Goal: Information Seeking & Learning: Learn about a topic

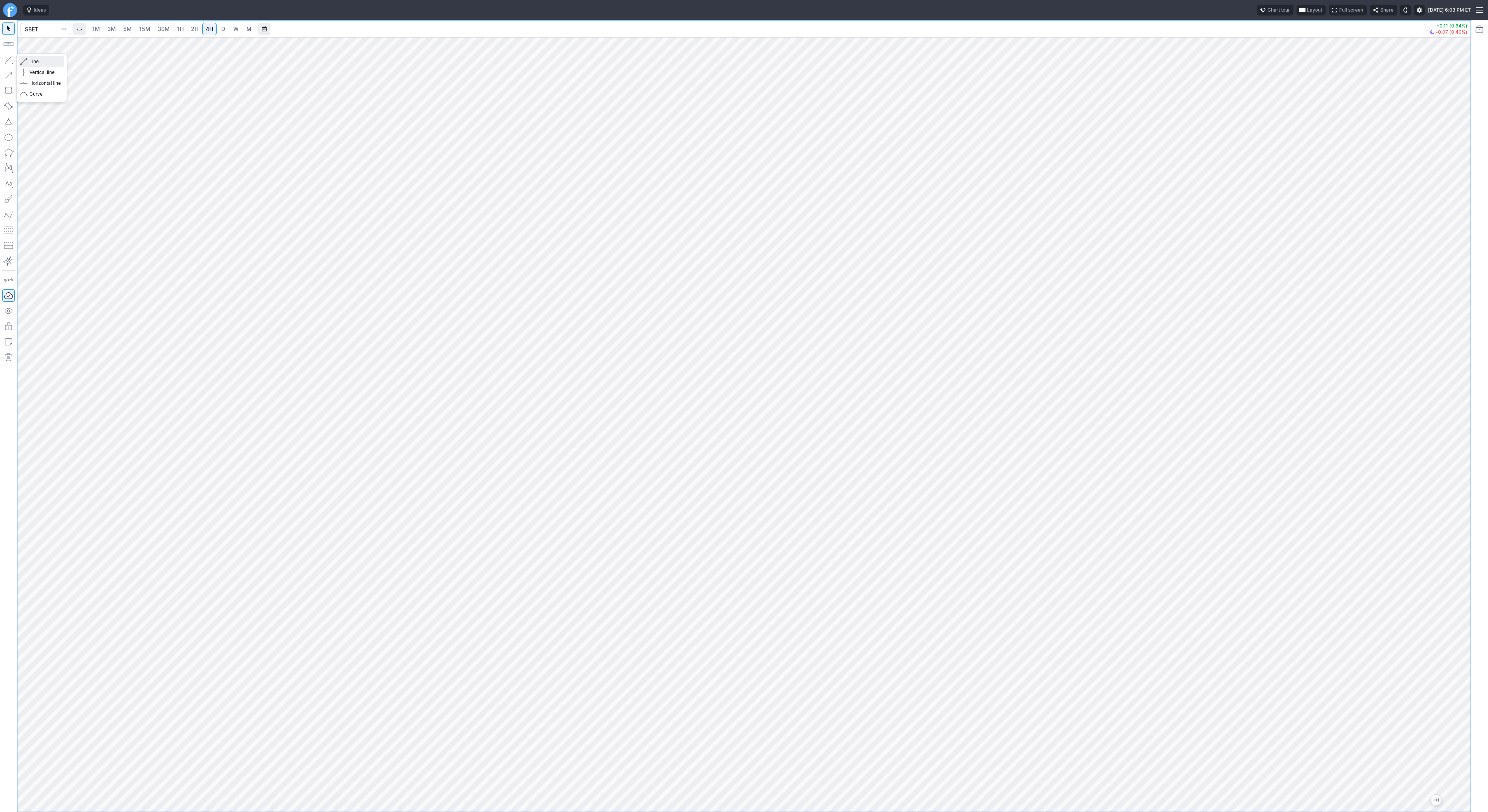
click at [50, 61] on span "Line" at bounding box center [45, 61] width 31 height 8
click at [29, 64] on span "Line" at bounding box center [45, 61] width 31 height 8
click at [1443, 519] on div at bounding box center [744, 424] width 1453 height 774
click at [46, 65] on span "Line" at bounding box center [45, 61] width 31 height 8
drag, startPoint x: 1469, startPoint y: 494, endPoint x: 1467, endPoint y: 602, distance: 108.0
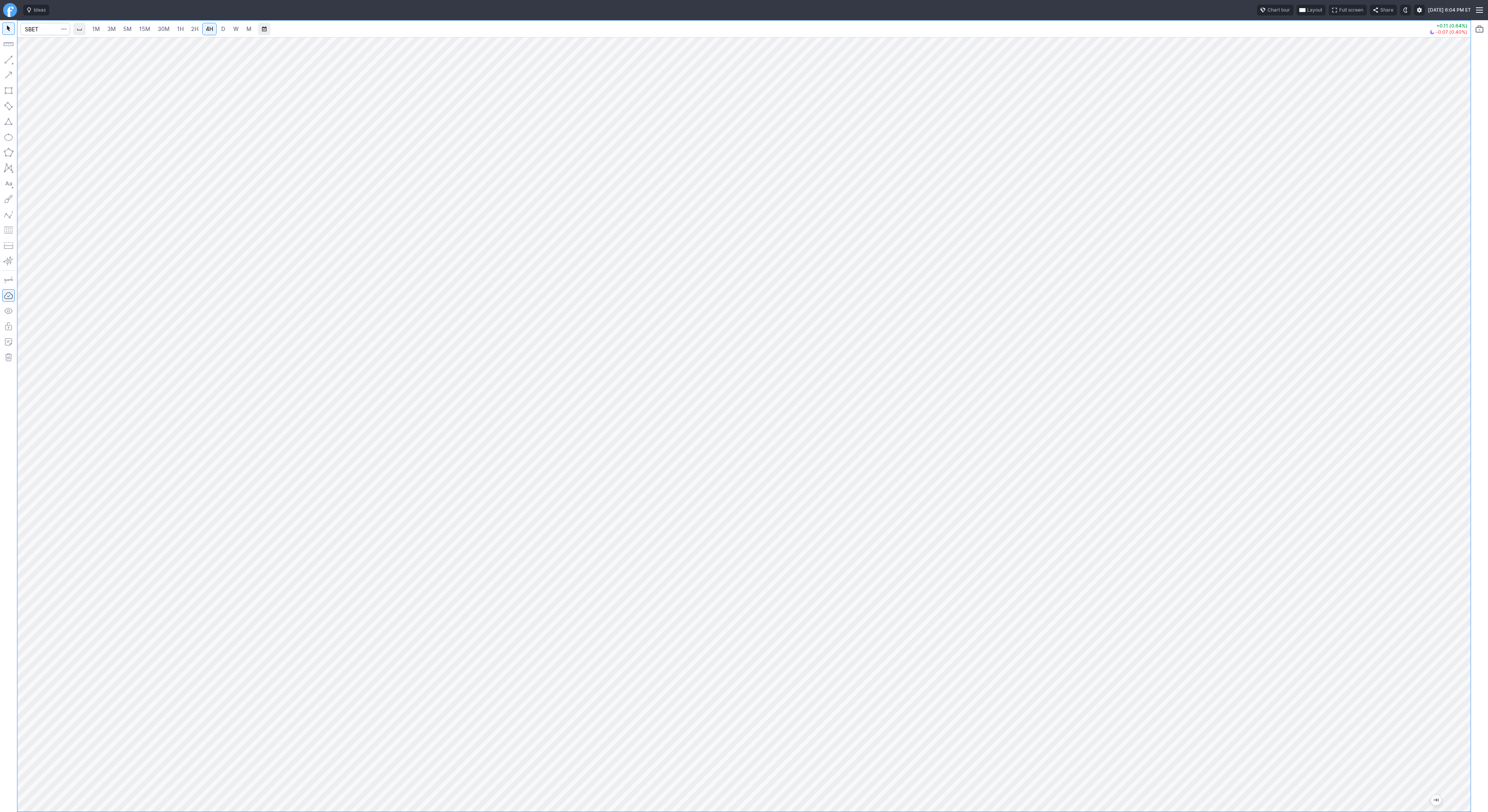
click at [1470, 609] on div "1M 3M 5M 15M 30M 1H 2H 4H D W M +0.11 (0.64%) -0.07 (0.40%)" at bounding box center [744, 416] width 1488 height 792
click at [43, 59] on span "Line" at bounding box center [45, 61] width 31 height 8
click at [32, 60] on span "Line" at bounding box center [45, 61] width 31 height 8
click at [8, 62] on button "button" at bounding box center [8, 59] width 12 height 12
click at [9, 58] on button "button" at bounding box center [8, 59] width 12 height 12
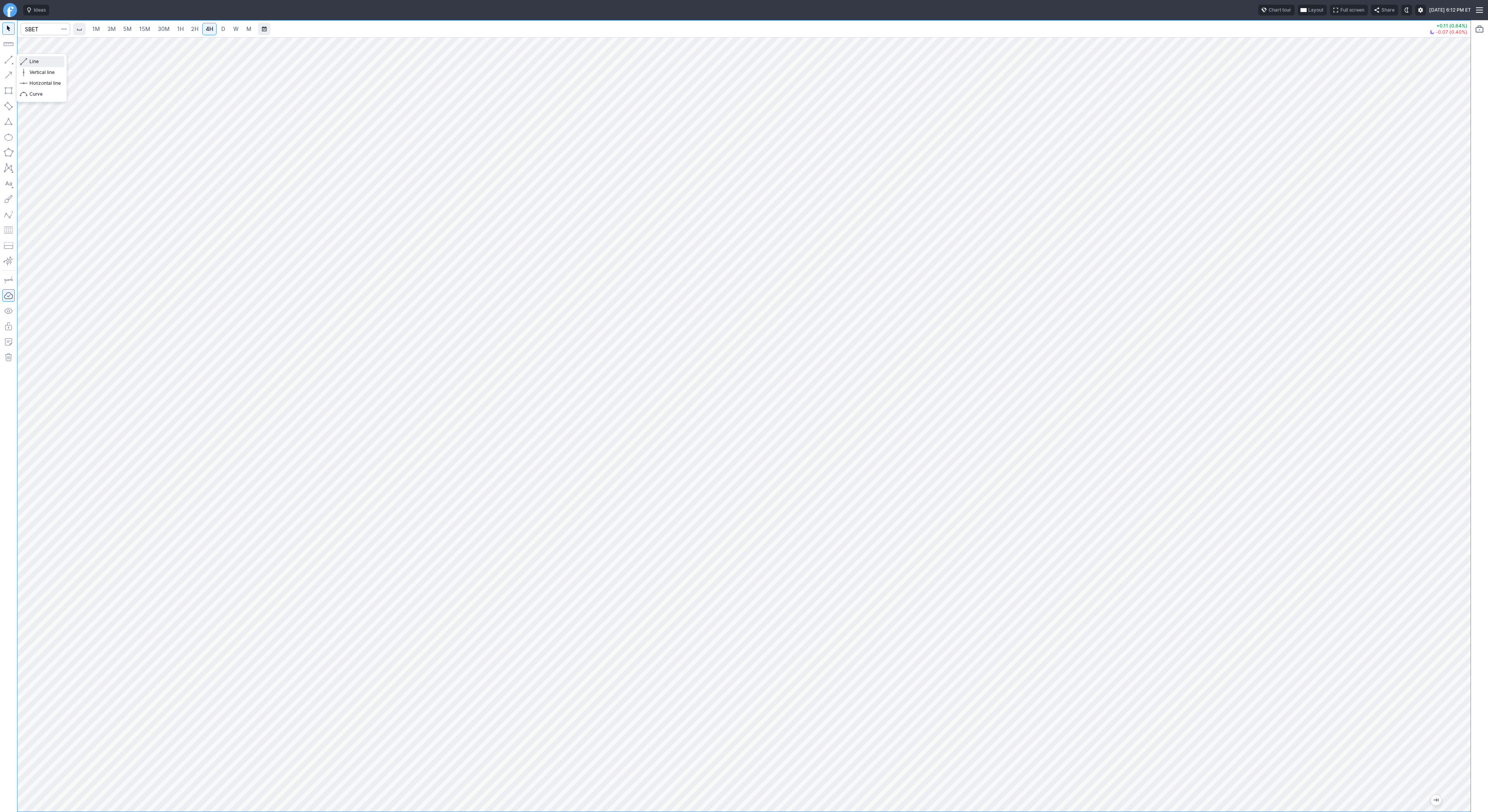
click at [34, 62] on span "Line" at bounding box center [45, 61] width 31 height 8
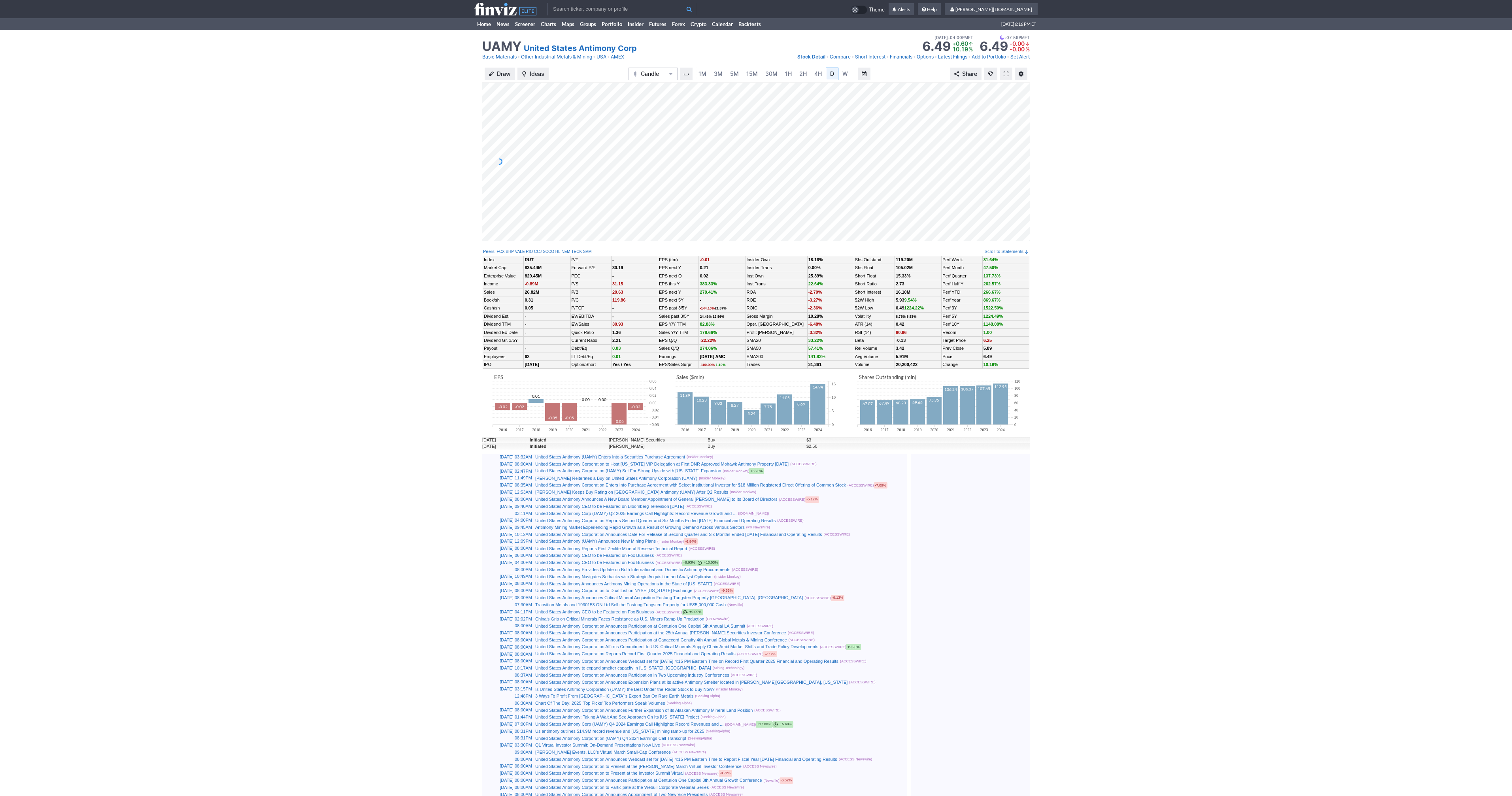
scroll to position [0, 8]
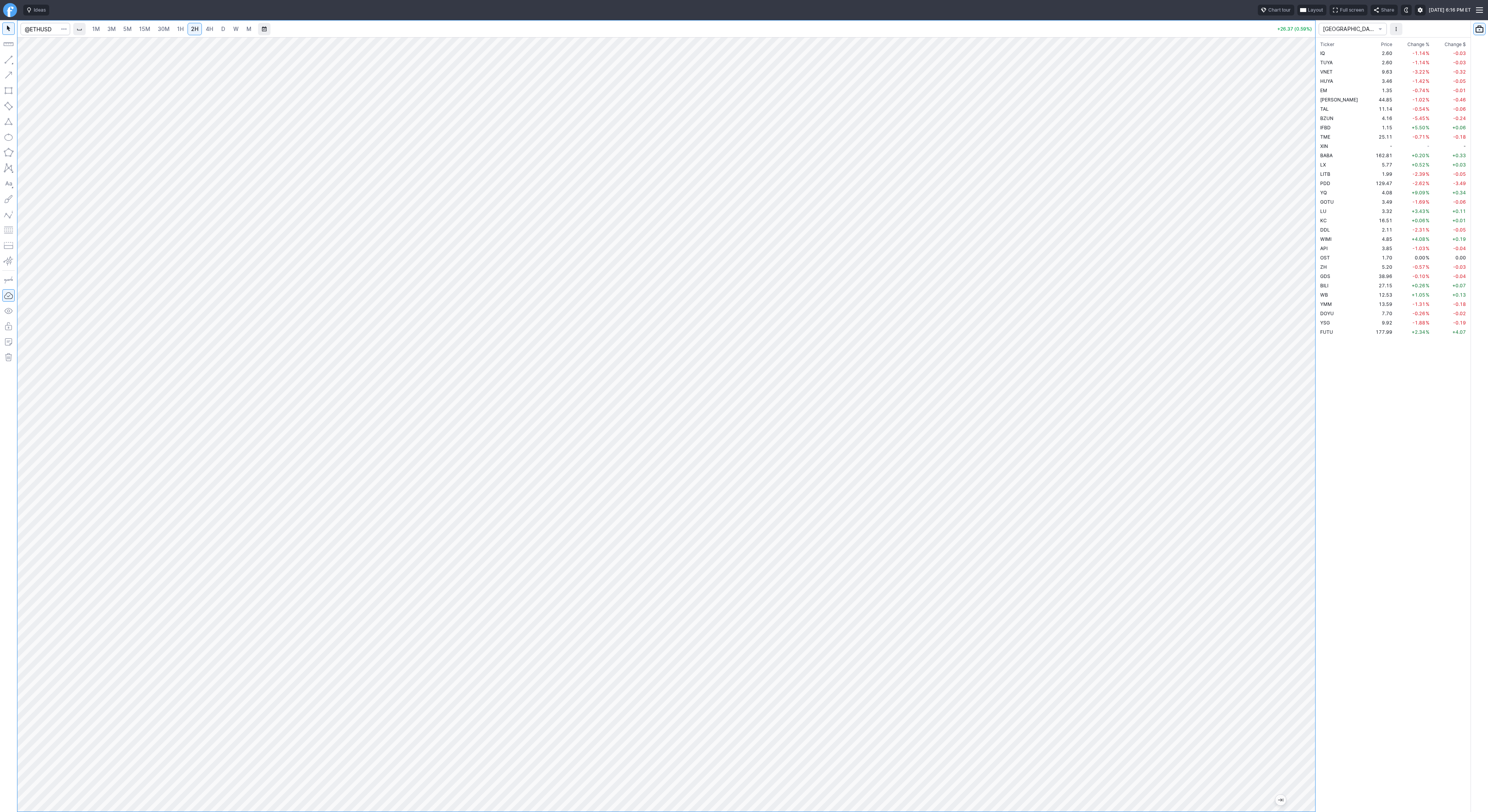
click at [118, 29] on link "3M" at bounding box center [112, 29] width 15 height 12
click at [148, 32] on span "15M" at bounding box center [145, 29] width 11 height 8
click at [181, 32] on span "1H" at bounding box center [180, 29] width 6 height 6
click at [191, 28] on span "2H" at bounding box center [195, 29] width 8 height 6
drag, startPoint x: 1310, startPoint y: 475, endPoint x: 1307, endPoint y: 468, distance: 7.6
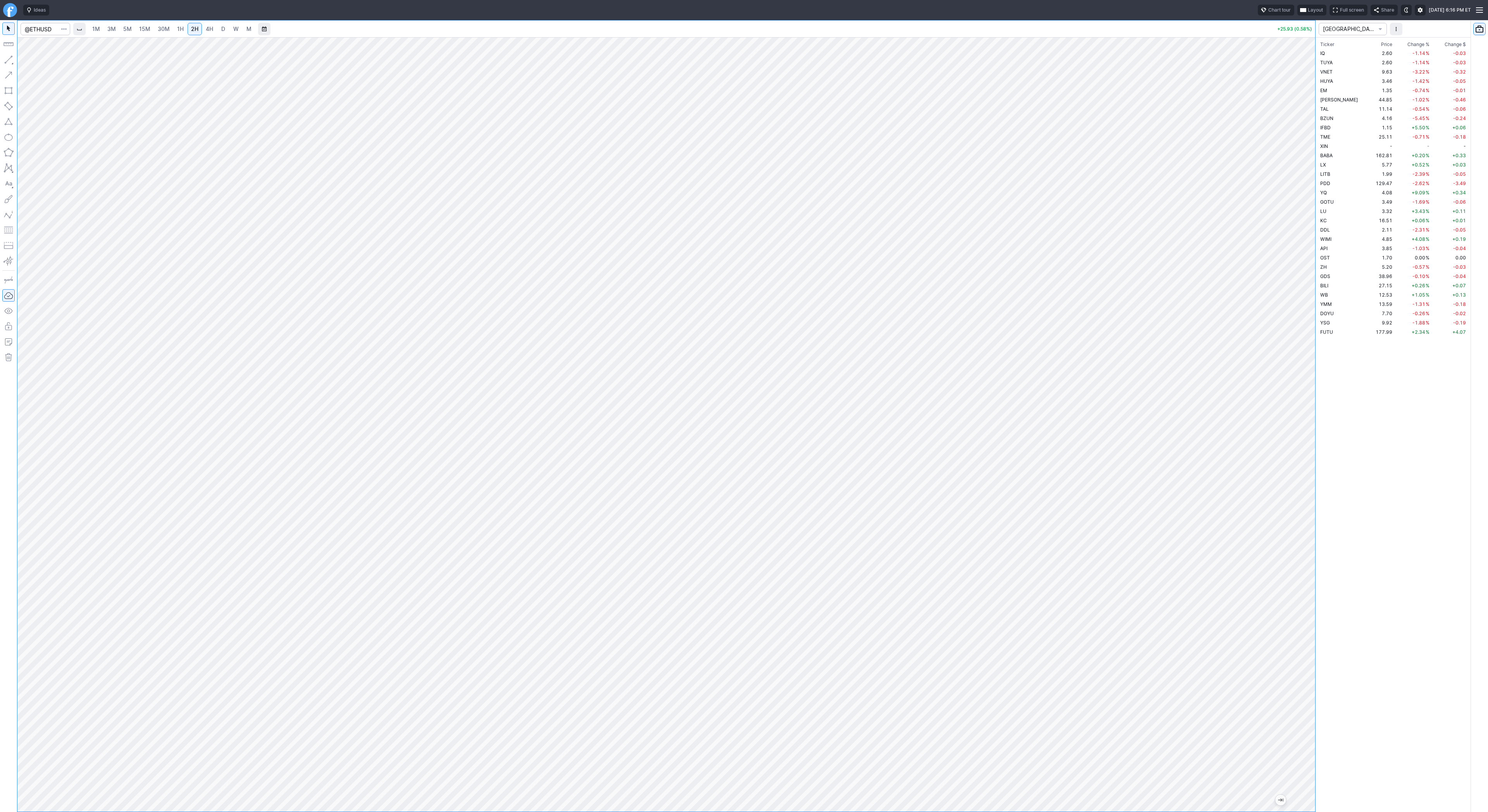
click at [1310, 475] on div at bounding box center [1307, 422] width 16 height 755
click at [1303, 525] on div at bounding box center [666, 424] width 1298 height 774
drag, startPoint x: 1305, startPoint y: 551, endPoint x: 1322, endPoint y: 368, distance: 183.8
click at [1322, 368] on div "1M 3M 5M 15M 30M 1H 2H 4H D W M +25.93 (0.58%) CHINA Ticker Price Chg.% Change …" at bounding box center [744, 416] width 1488 height 792
click at [1336, 404] on div "1M 3M 5M 15M 30M 1H 2H 4H D W M +25.93 (0.58%) CHINA Ticker Price Chg.% Change …" at bounding box center [744, 416] width 1488 height 792
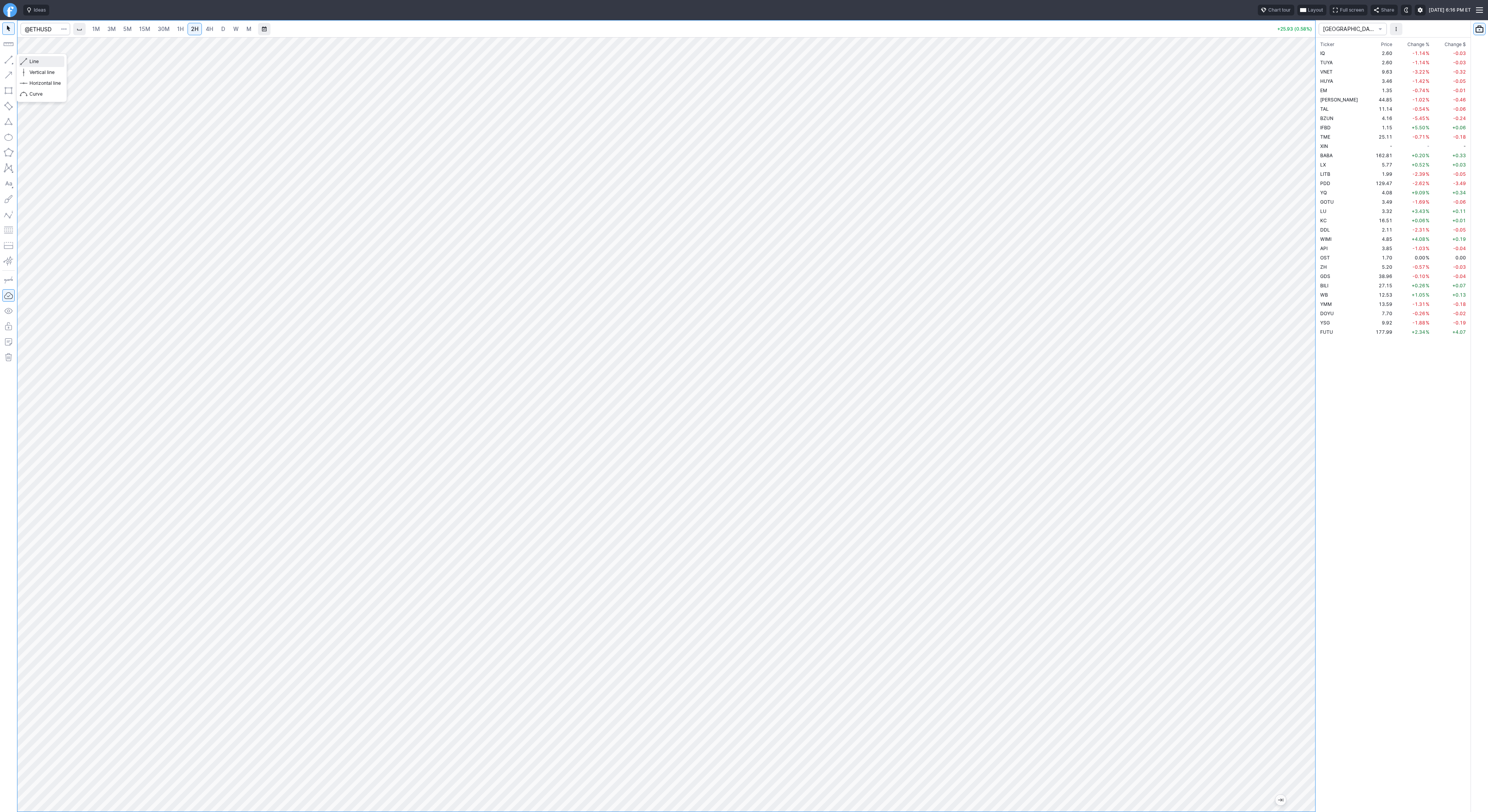
drag, startPoint x: 33, startPoint y: 63, endPoint x: 58, endPoint y: 87, distance: 34.7
click at [34, 63] on span "Line" at bounding box center [45, 61] width 31 height 8
click at [35, 60] on span "Line" at bounding box center [45, 61] width 31 height 8
click at [6, 61] on button "button" at bounding box center [8, 59] width 12 height 12
click at [35, 62] on span "Line" at bounding box center [45, 61] width 31 height 8
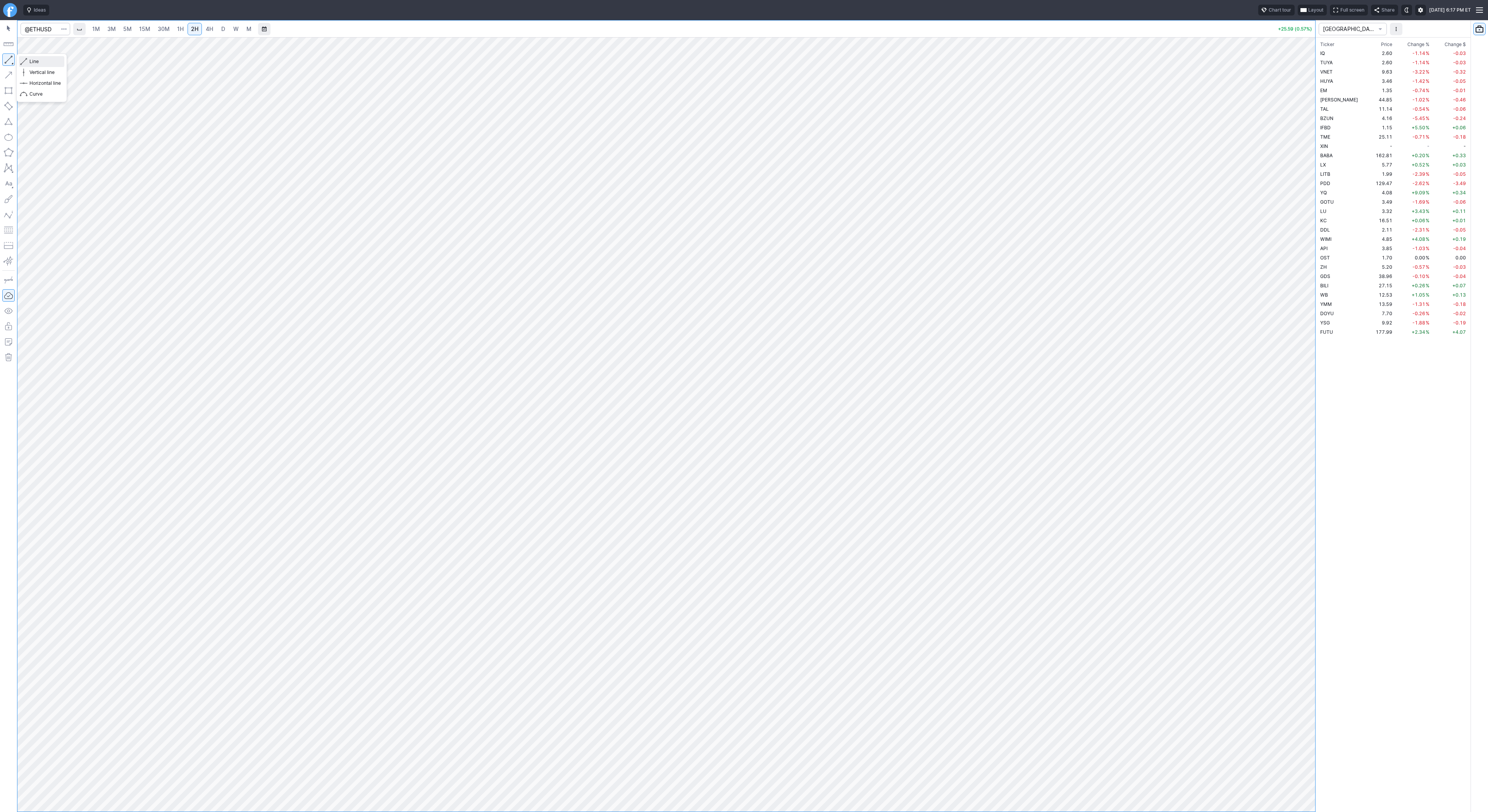
click at [37, 63] on span "Line" at bounding box center [45, 61] width 31 height 8
drag, startPoint x: 34, startPoint y: 61, endPoint x: 52, endPoint y: 66, distance: 18.7
click at [35, 61] on span "Line" at bounding box center [45, 61] width 31 height 8
click at [31, 61] on span "Line" at bounding box center [45, 61] width 31 height 8
drag, startPoint x: 1310, startPoint y: 368, endPoint x: 1307, endPoint y: 436, distance: 68.1
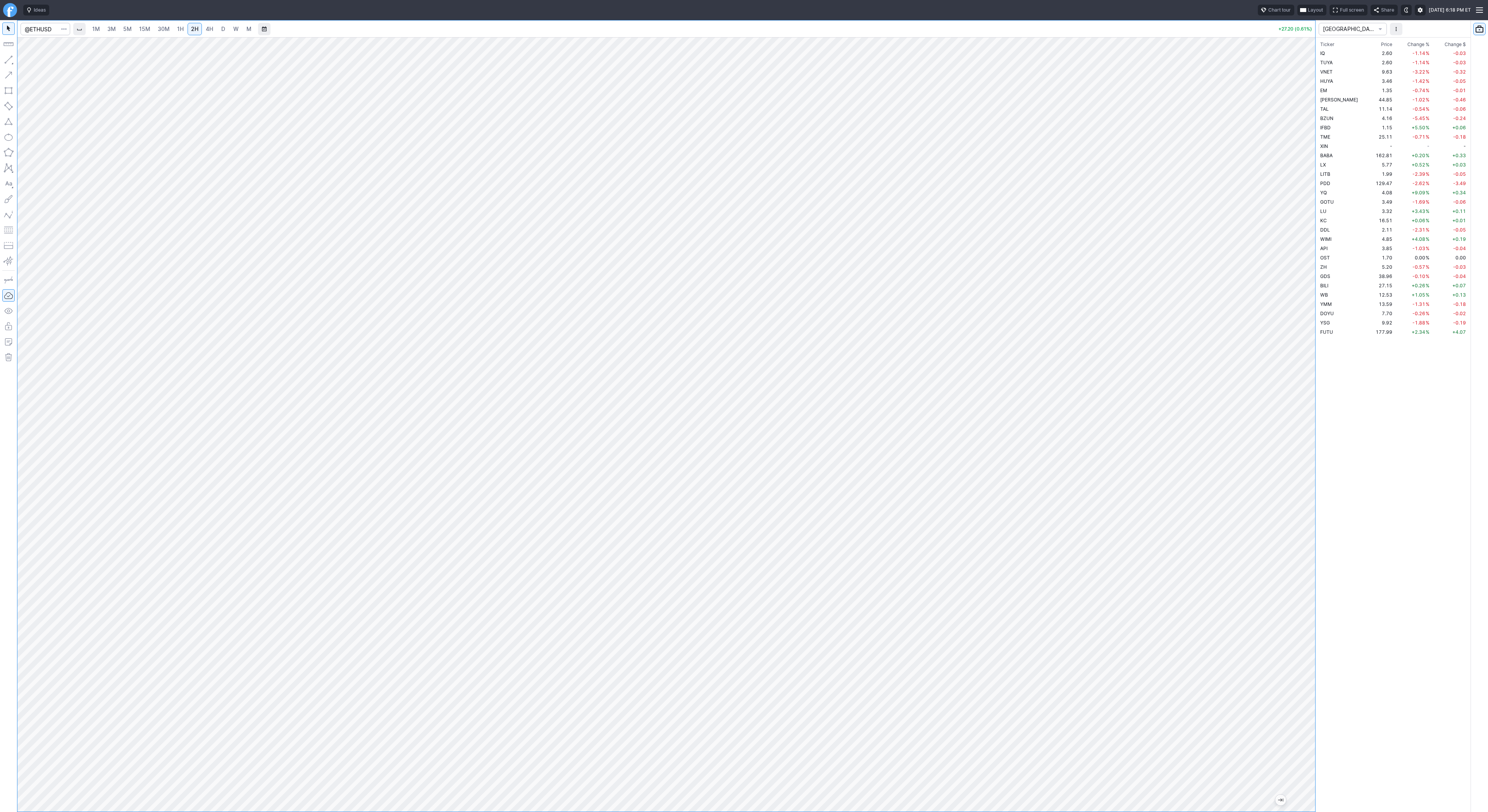
click at [1307, 436] on div at bounding box center [1307, 422] width 16 height 755
click at [1270, 37] on div at bounding box center [666, 424] width 1298 height 774
click at [36, 63] on span "Line" at bounding box center [45, 61] width 31 height 8
drag, startPoint x: 1312, startPoint y: 118, endPoint x: 1301, endPoint y: 154, distance: 37.6
click at [1309, 159] on div at bounding box center [1307, 422] width 16 height 755
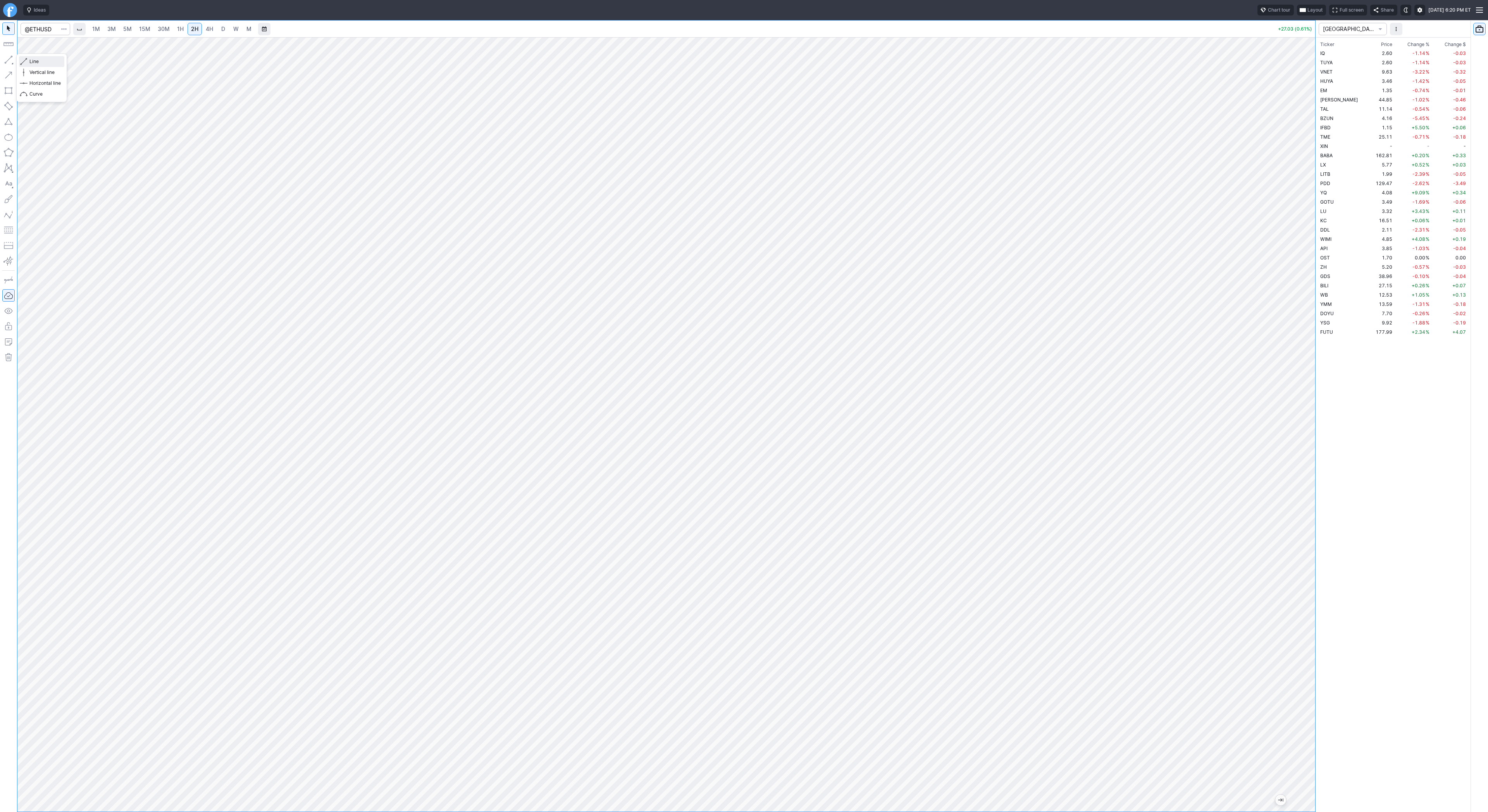
click at [32, 61] on span "Line" at bounding box center [45, 61] width 31 height 8
click at [207, 30] on span "4H" at bounding box center [209, 29] width 8 height 6
click at [218, 26] on link "D" at bounding box center [223, 29] width 12 height 12
click at [1292, 532] on div at bounding box center [666, 424] width 1298 height 774
click at [208, 29] on span "4H" at bounding box center [209, 29] width 8 height 6
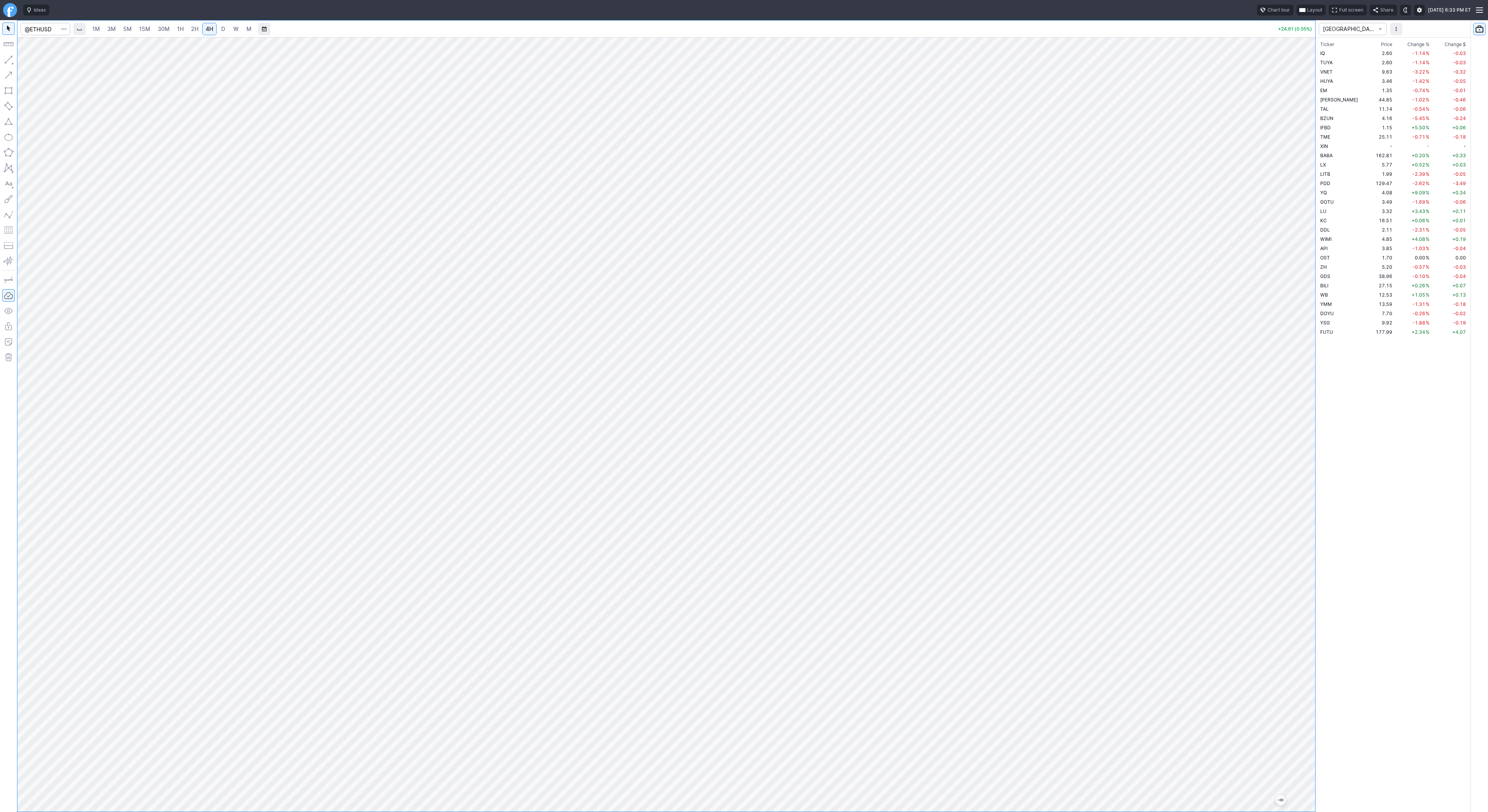
drag, startPoint x: 1313, startPoint y: 256, endPoint x: 1300, endPoint y: 438, distance: 182.5
click at [1302, 440] on div at bounding box center [1307, 422] width 16 height 755
click at [1163, 33] on div "1M 3M 5M 15M 30M 1H 2H 4H D W M +24.61 (0.55%)" at bounding box center [666, 416] width 1298 height 791
drag, startPoint x: 1309, startPoint y: 249, endPoint x: 1305, endPoint y: 259, distance: 10.8
click at [1310, 263] on div at bounding box center [1307, 422] width 16 height 755
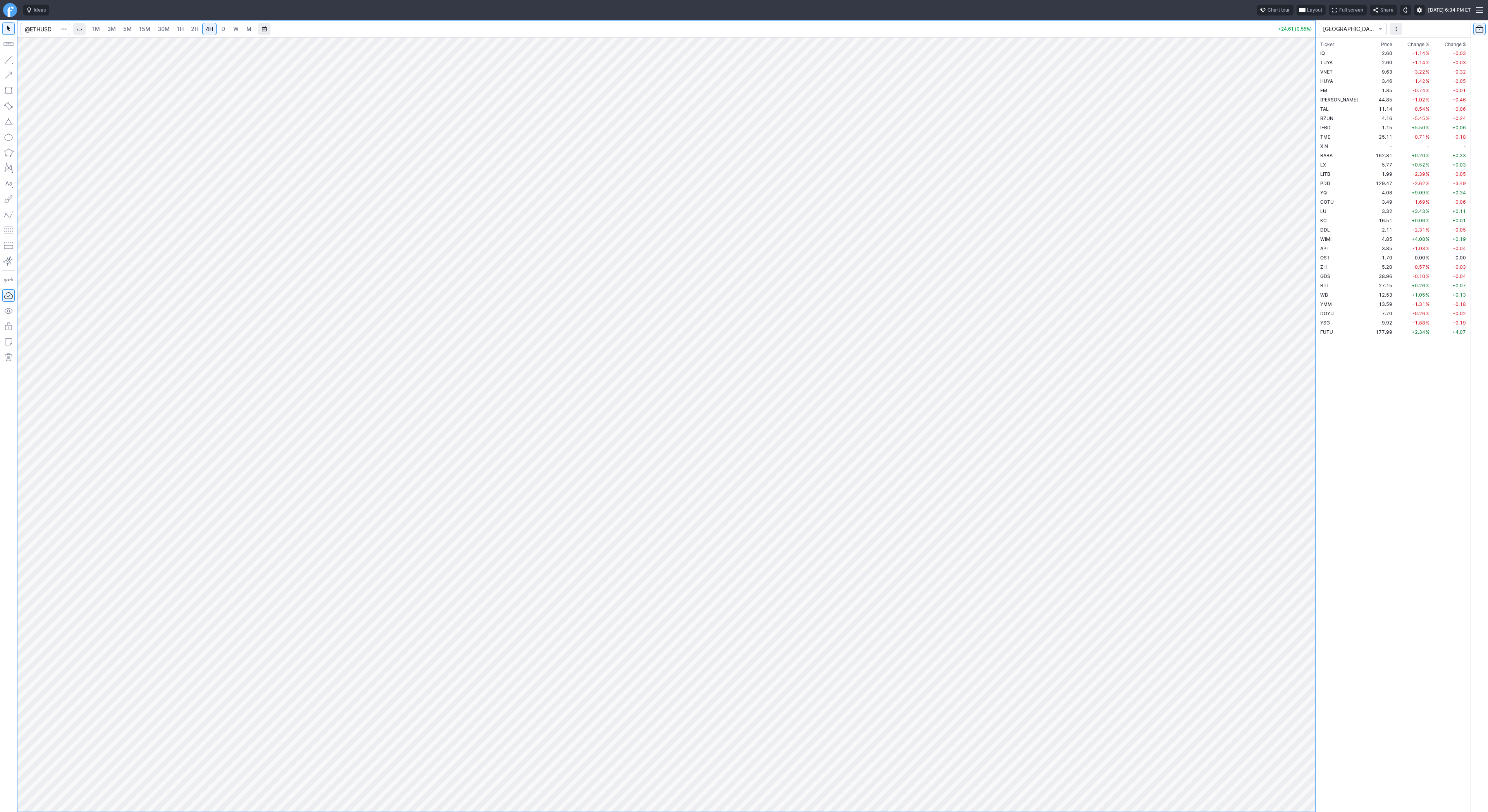
click at [222, 30] on span "D" at bounding box center [223, 29] width 4 height 6
click at [230, 26] on link "W" at bounding box center [236, 29] width 12 height 12
click at [1292, 486] on div at bounding box center [666, 424] width 1298 height 774
drag, startPoint x: 1313, startPoint y: 334, endPoint x: 1310, endPoint y: 382, distance: 48.1
click at [1310, 382] on div at bounding box center [1307, 422] width 16 height 755
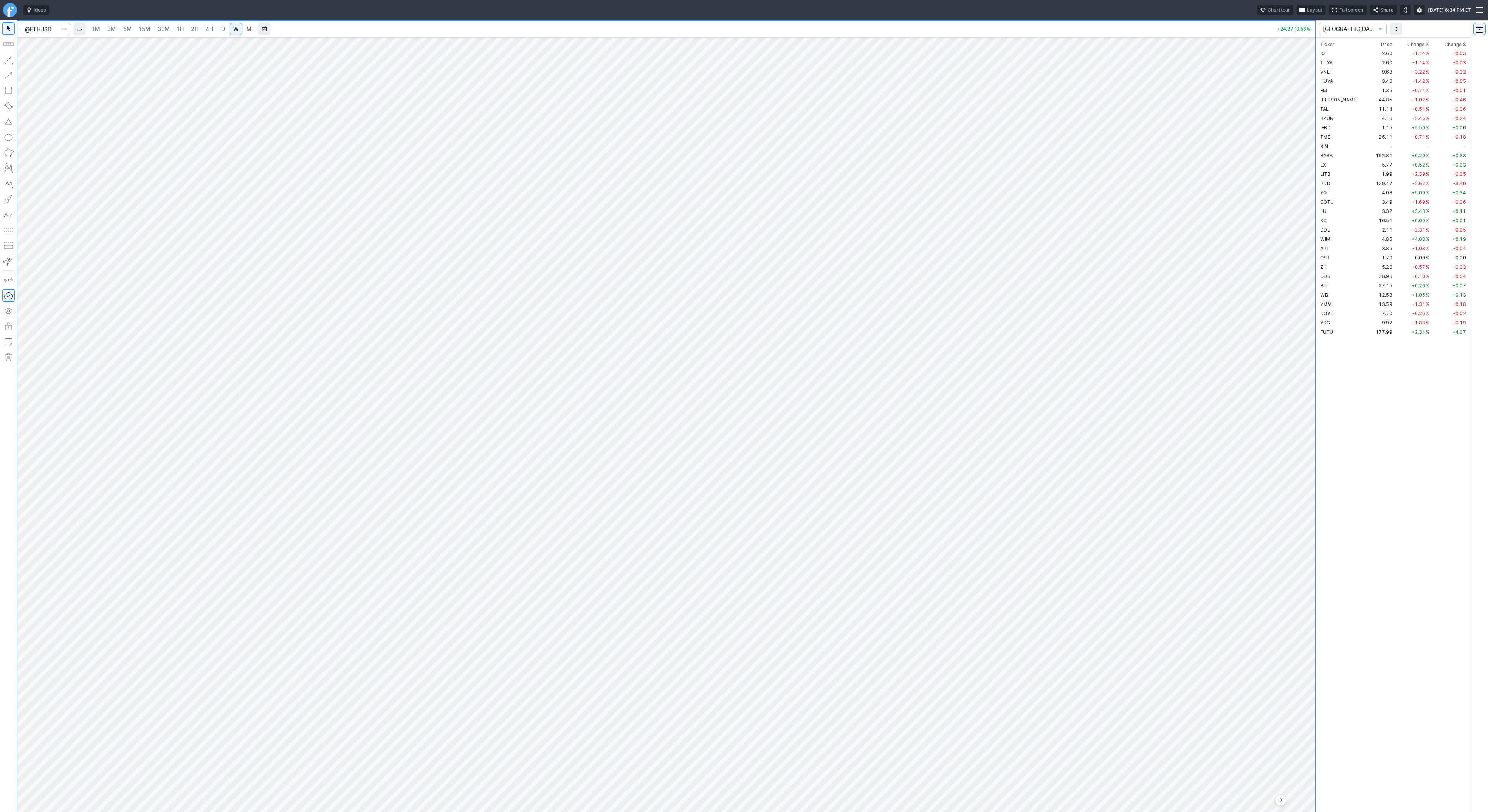
click at [209, 29] on span "4H" at bounding box center [209, 29] width 8 height 6
drag, startPoint x: 1315, startPoint y: 126, endPoint x: 1318, endPoint y: 228, distance: 102.0
click at [1318, 228] on div "1M 3M 5M 15M 30M 1H 2H 4H D W M +24.87 (0.56%) CHINA Ticker Price Chg.% Change …" at bounding box center [744, 416] width 1488 height 792
click at [1277, 390] on div at bounding box center [666, 424] width 1298 height 774
